Goal: Task Accomplishment & Management: Use online tool/utility

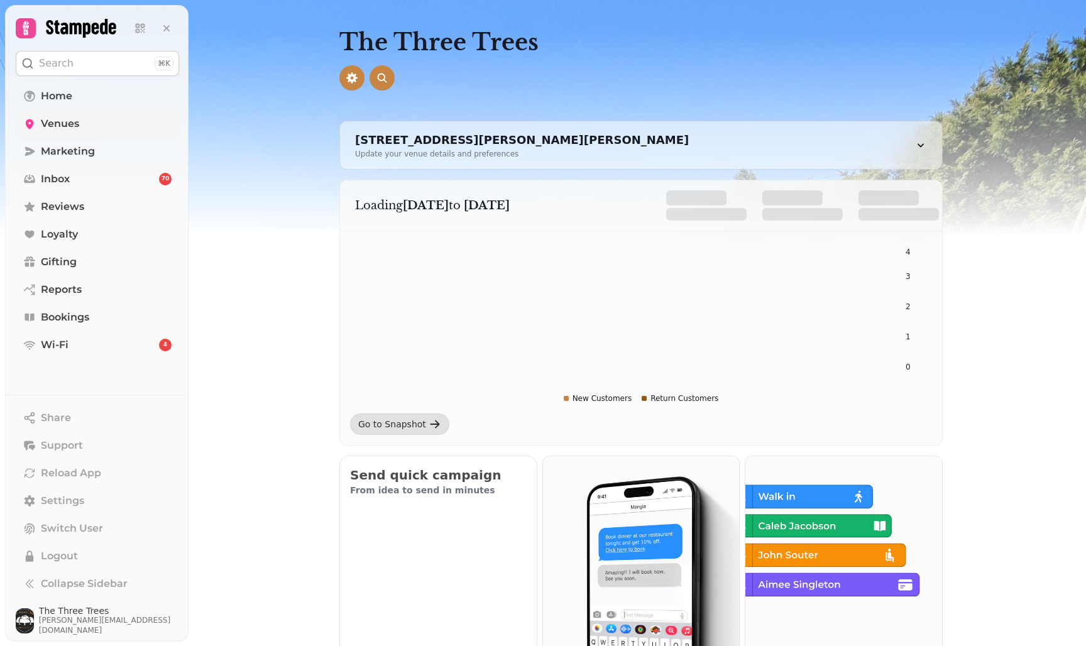
click at [82, 128] on link "Venues" at bounding box center [97, 123] width 163 height 25
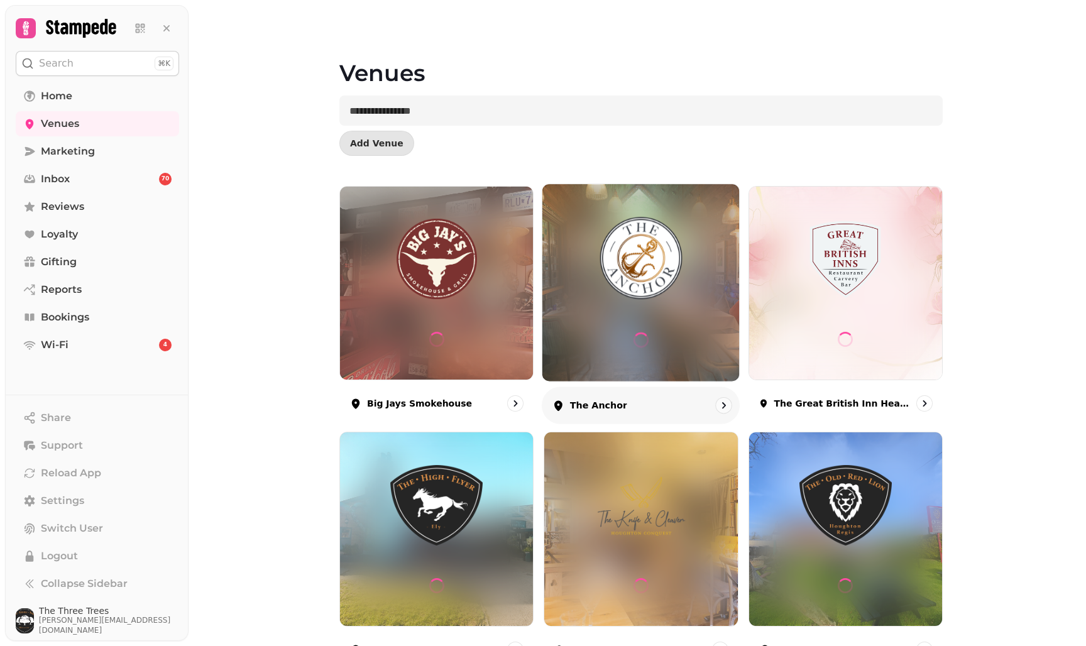
click at [672, 278] on img at bounding box center [641, 259] width 148 height 82
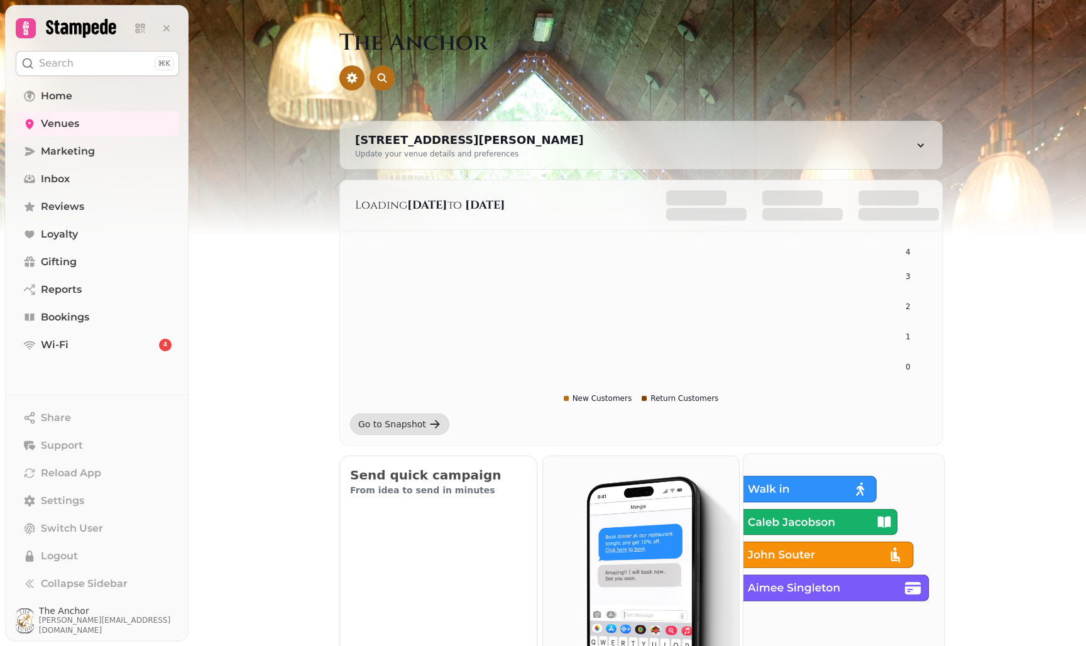
click at [796, 517] on img at bounding box center [844, 554] width 221 height 221
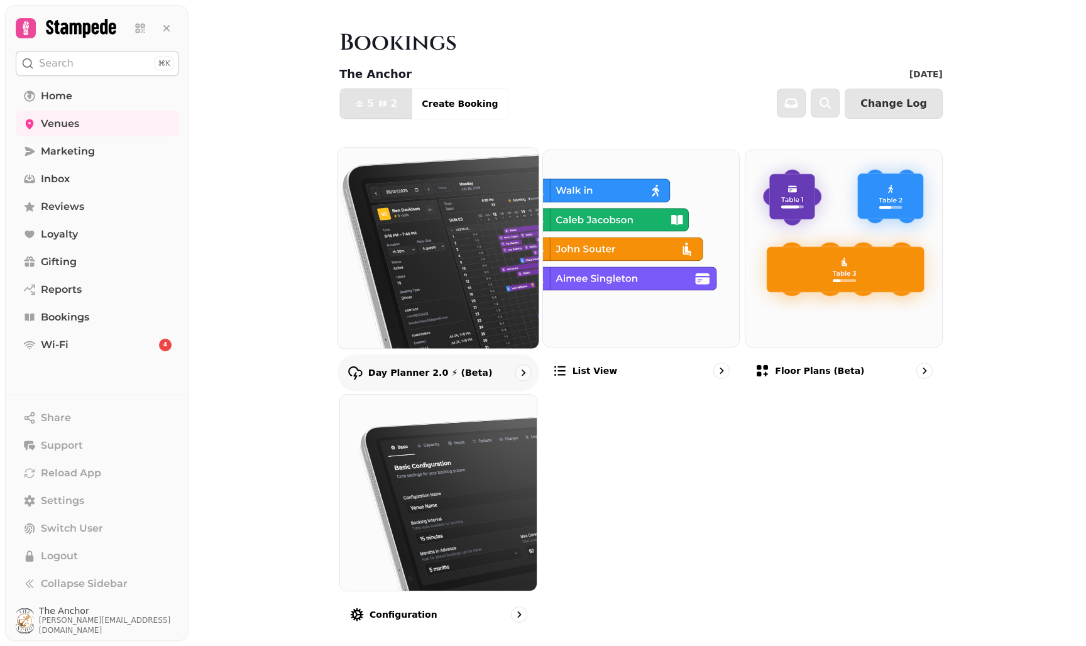
click at [449, 292] on img at bounding box center [438, 248] width 221 height 221
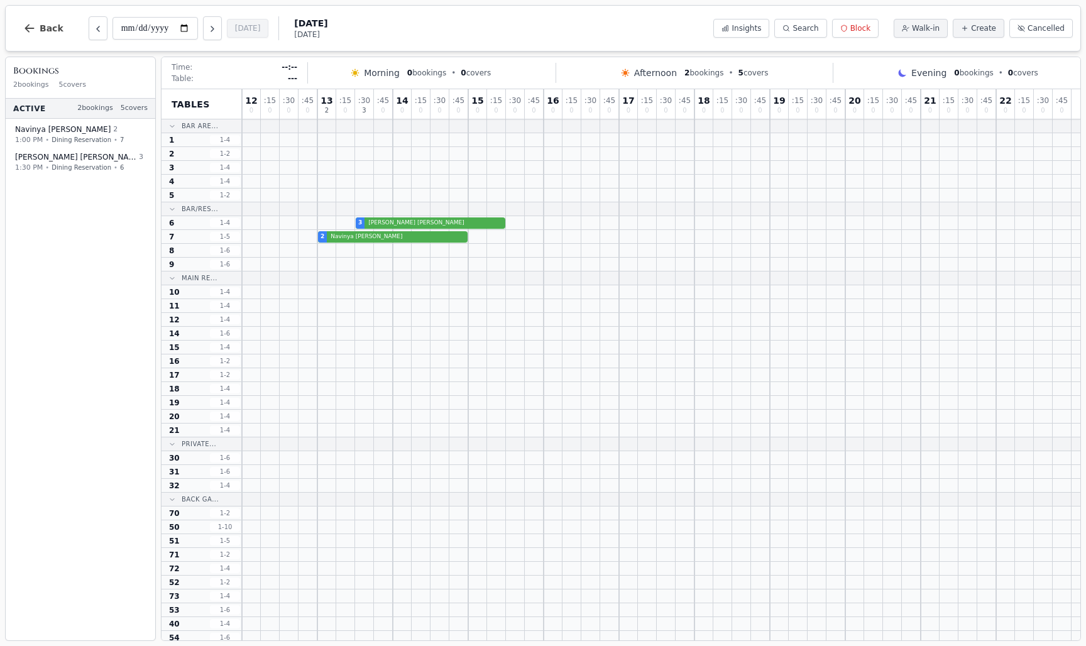
click at [416, 18] on div "**********" at bounding box center [543, 28] width 1076 height 47
click at [311, 31] on span "[DATE]" at bounding box center [310, 35] width 33 height 10
click at [154, 23] on input "**********" at bounding box center [156, 28] width 86 height 23
click at [140, 29] on input "**********" at bounding box center [156, 28] width 86 height 23
click at [134, 212] on div "Active 2 bookings 5 covers Navinya Lee 2 1:00 PM • Dining Reservation • 7 Ryan …" at bounding box center [81, 370] width 150 height 543
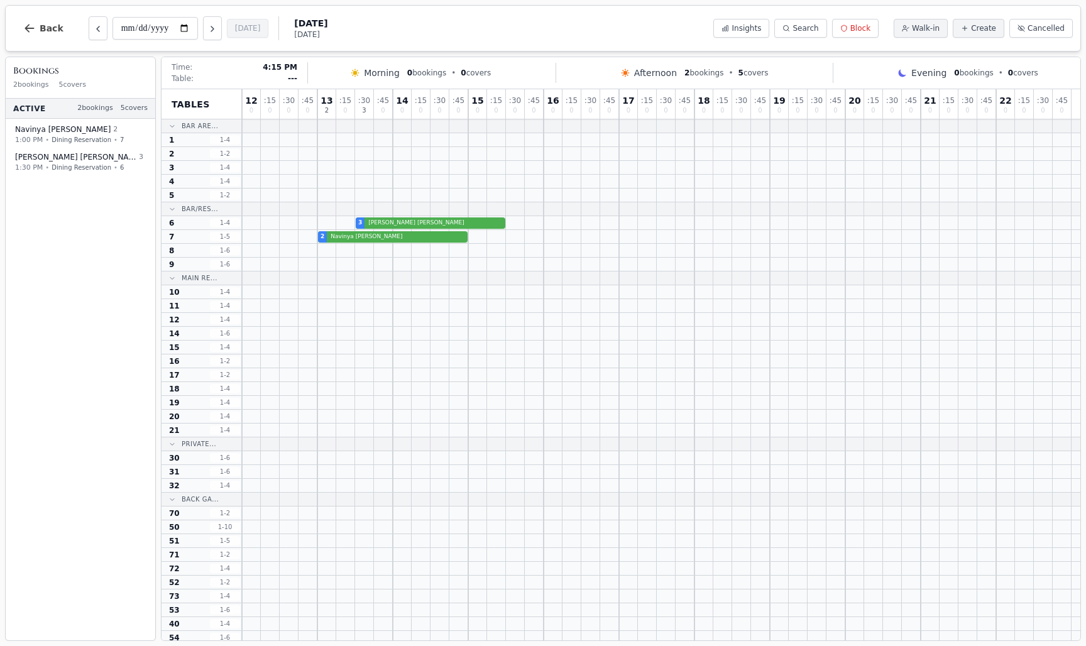
click at [572, 97] on span ": 15" at bounding box center [572, 101] width 12 height 8
click at [549, 107] on div "16 0" at bounding box center [553, 104] width 12 height 20
click at [859, 22] on button "Block" at bounding box center [855, 28] width 47 height 19
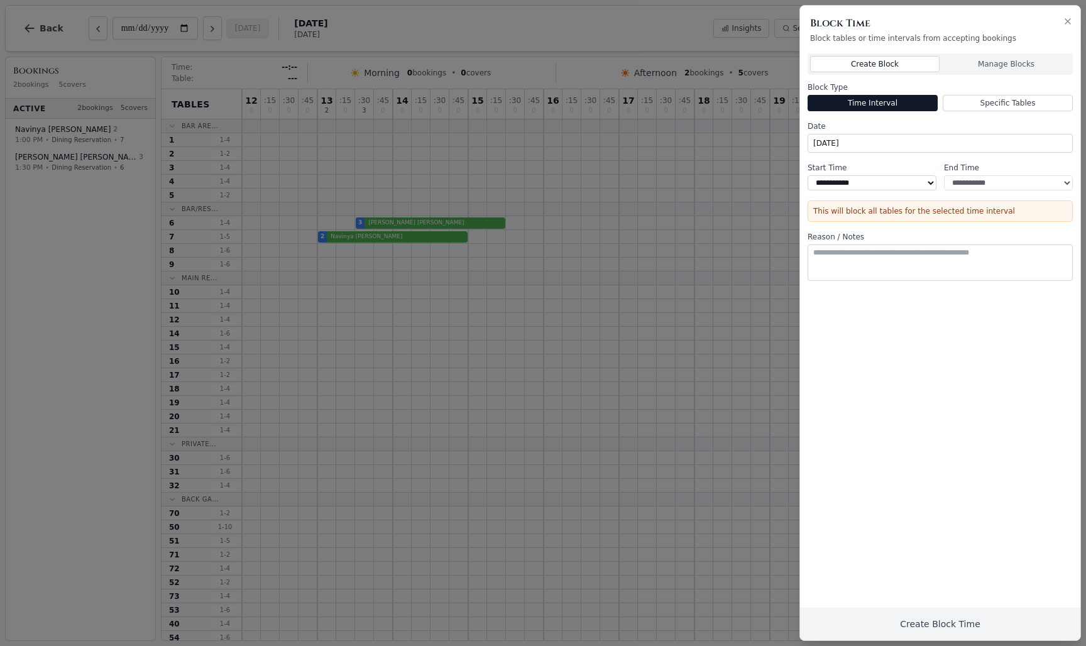
click at [889, 66] on button "Create Block" at bounding box center [875, 64] width 130 height 16
click at [988, 62] on button "Manage Blocks" at bounding box center [1006, 64] width 128 height 16
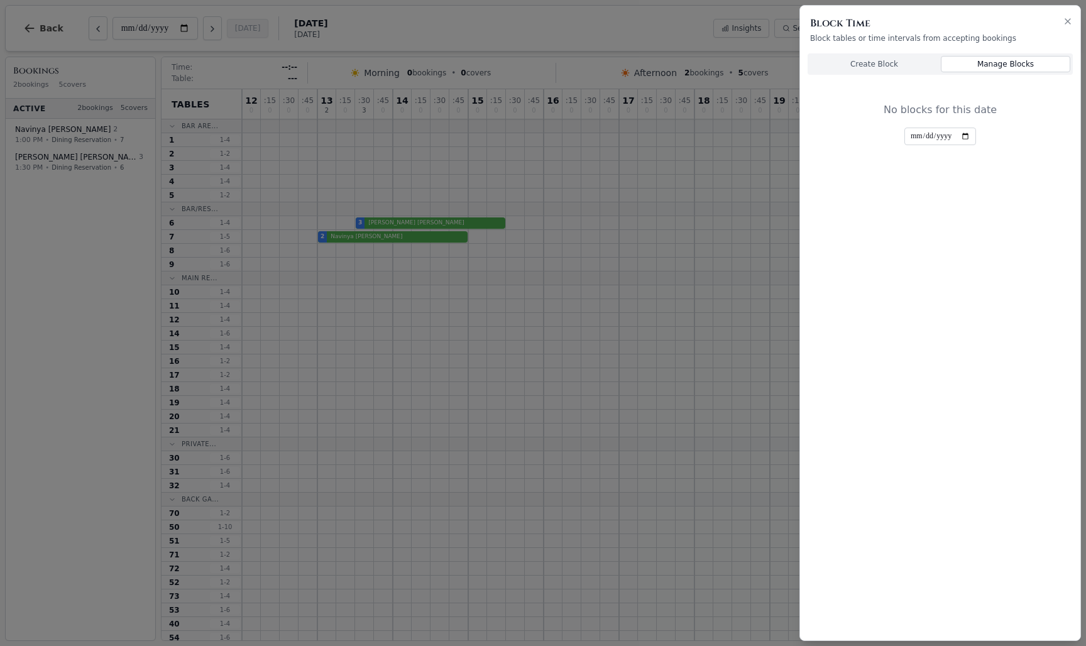
click at [889, 74] on div "Create Block Manage Blocks" at bounding box center [940, 63] width 265 height 21
click at [893, 65] on button "Create Block" at bounding box center [874, 64] width 128 height 16
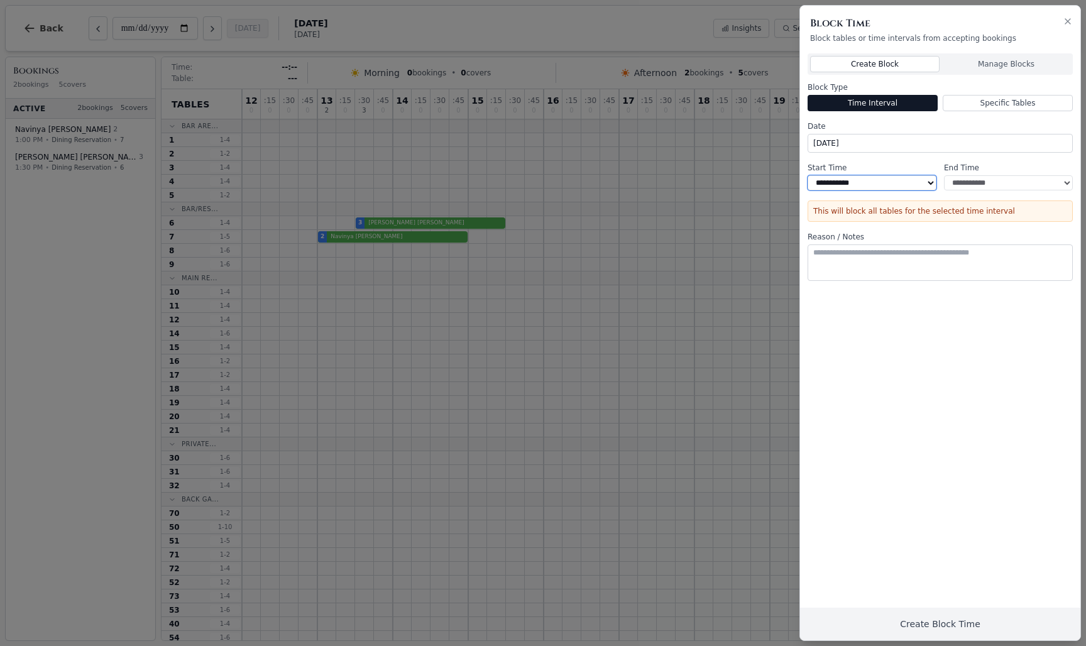
select select "*****"
click at [922, 626] on button "Create Block Time" at bounding box center [940, 624] width 280 height 33
click at [922, 622] on button "Create Block Time" at bounding box center [940, 624] width 280 height 33
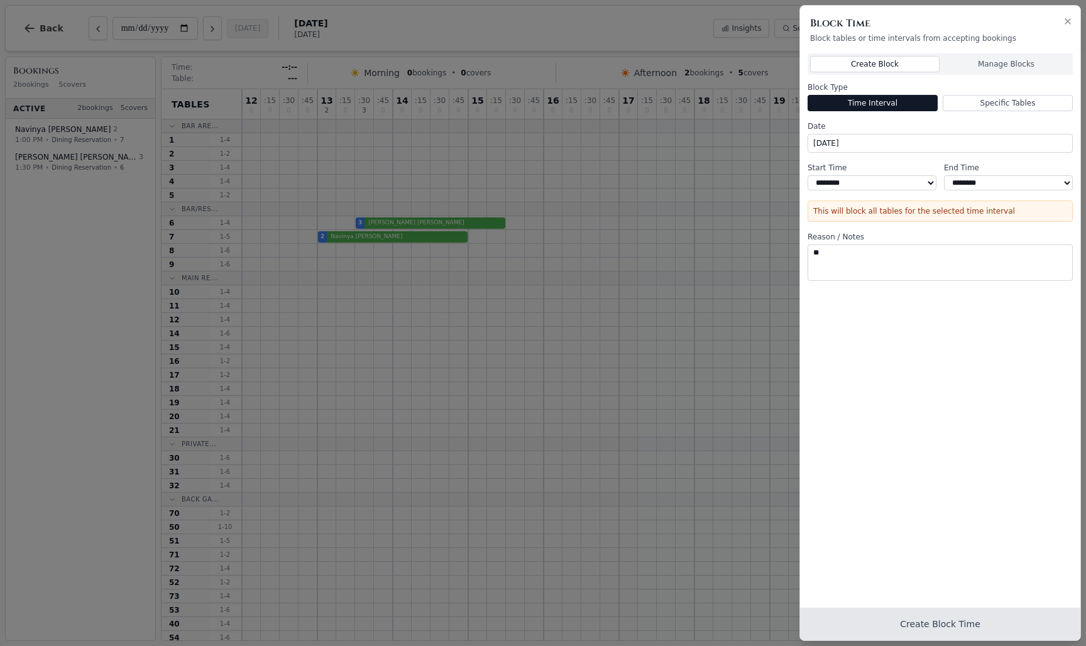
click at [930, 619] on button "Create Block Time" at bounding box center [940, 624] width 280 height 33
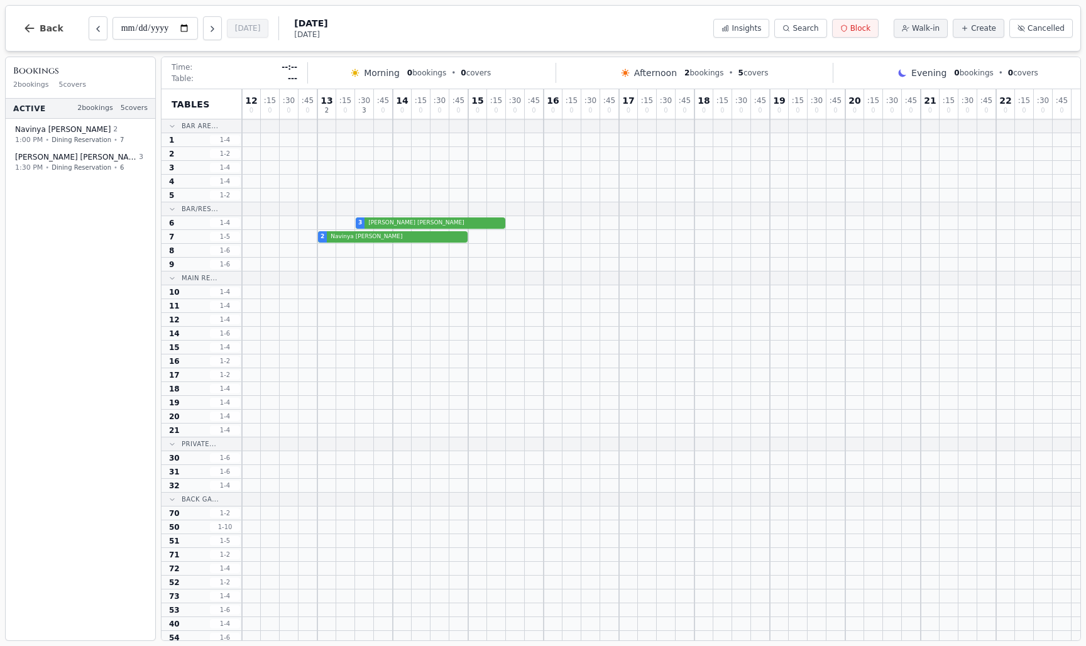
click at [870, 34] on button "Block" at bounding box center [855, 28] width 47 height 19
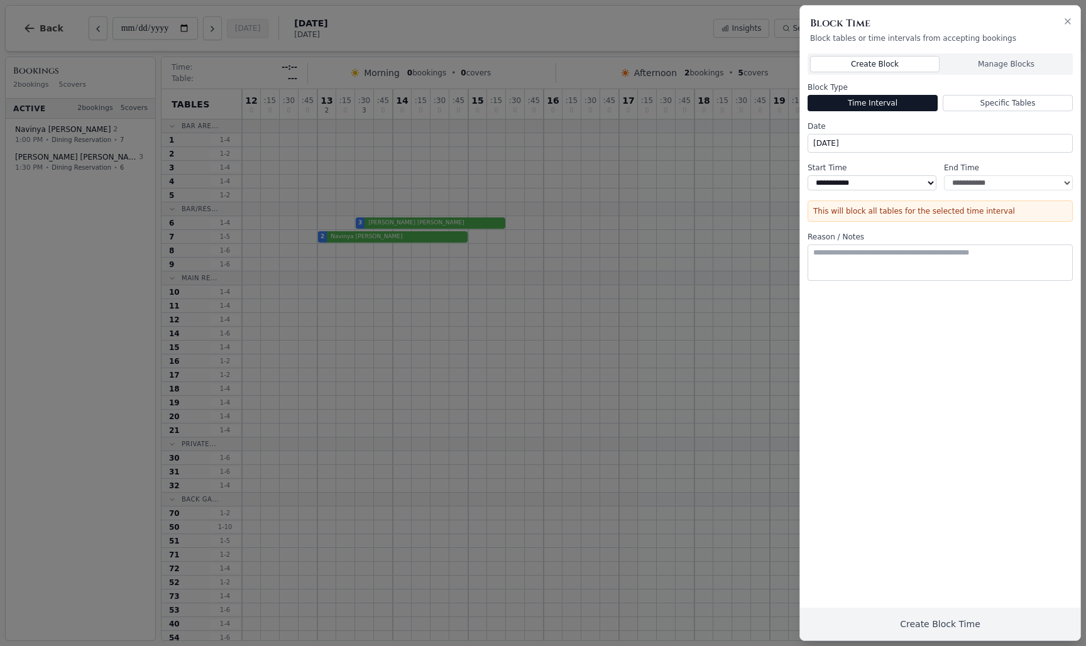
click at [707, 279] on div at bounding box center [543, 323] width 1086 height 646
click at [1071, 20] on icon "button" at bounding box center [1068, 21] width 10 height 10
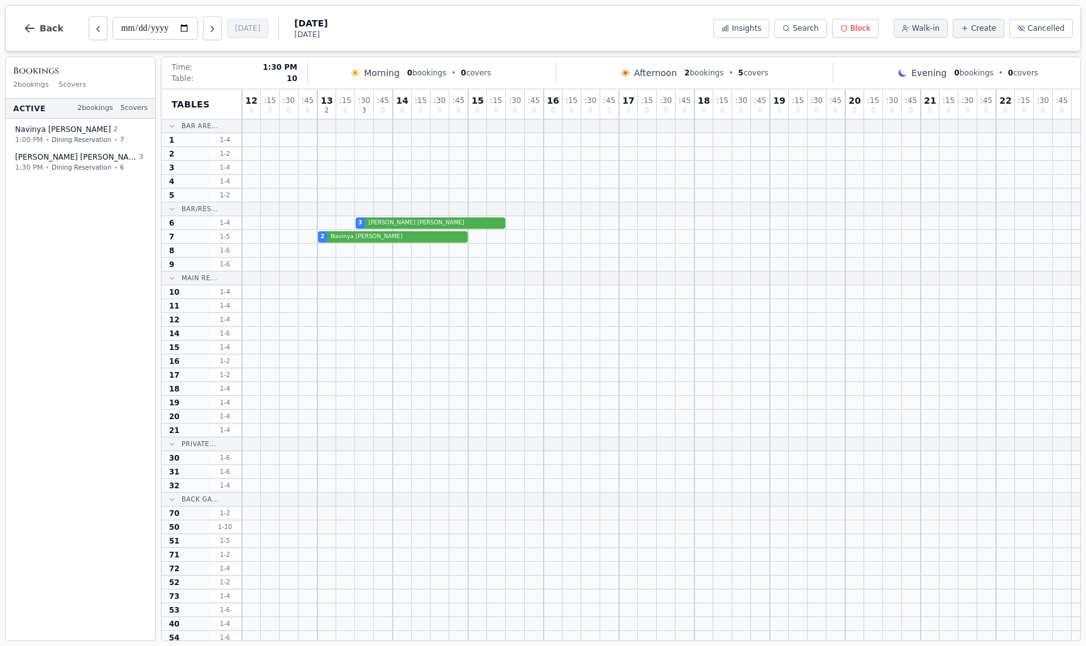
scroll to position [1, 0]
